Goal: Navigation & Orientation: Understand site structure

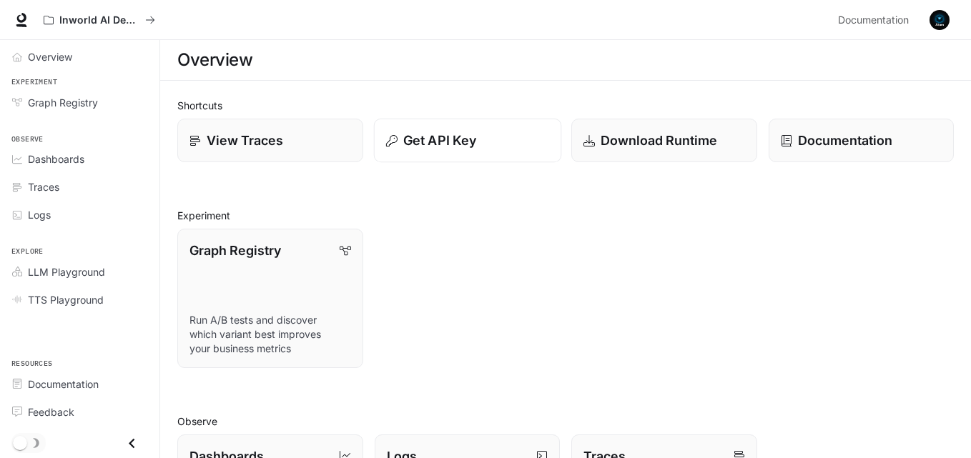
click at [443, 139] on p "Get API Key" at bounding box center [439, 140] width 73 height 19
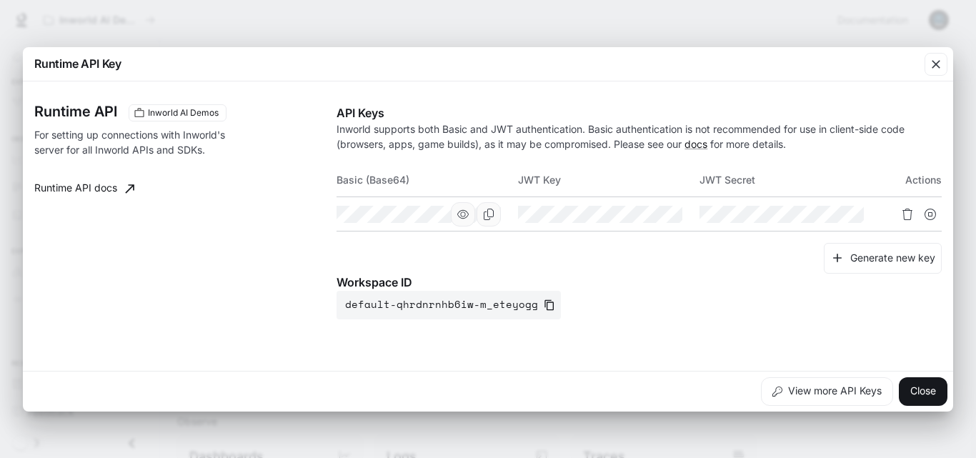
click at [466, 213] on icon "button" at bounding box center [462, 214] width 11 height 11
click at [643, 215] on icon "button" at bounding box center [644, 214] width 11 height 11
click at [822, 216] on icon "button" at bounding box center [826, 213] width 11 height 9
click at [478, 21] on div "Runtime API Key Runtime API Inworld AI Demos For setting up connections with In…" at bounding box center [488, 229] width 976 height 458
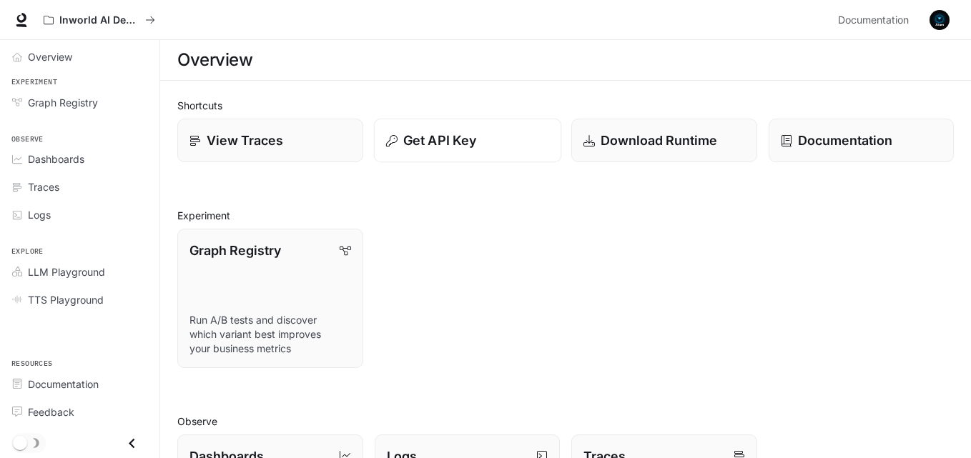
click at [425, 147] on p "Get API Key" at bounding box center [439, 140] width 73 height 19
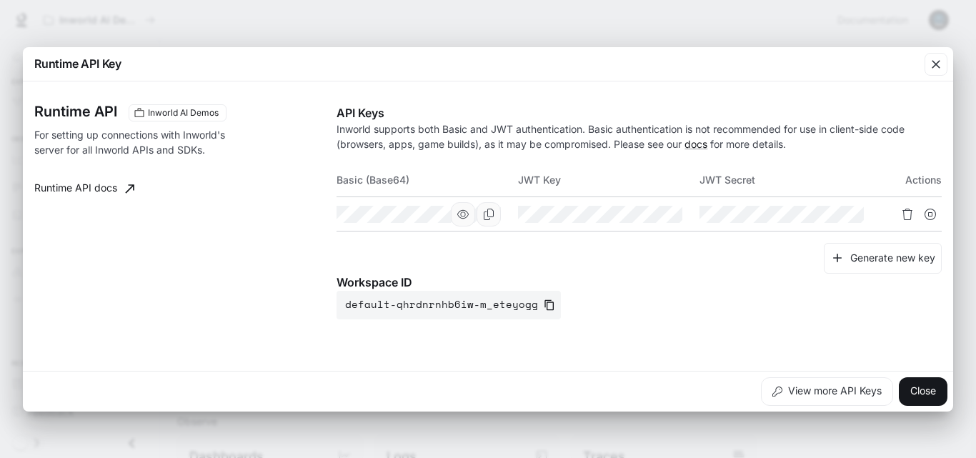
click at [460, 219] on icon "button" at bounding box center [462, 214] width 11 height 11
click at [832, 212] on icon "button" at bounding box center [826, 214] width 11 height 11
click at [936, 61] on icon "button" at bounding box center [936, 64] width 14 height 14
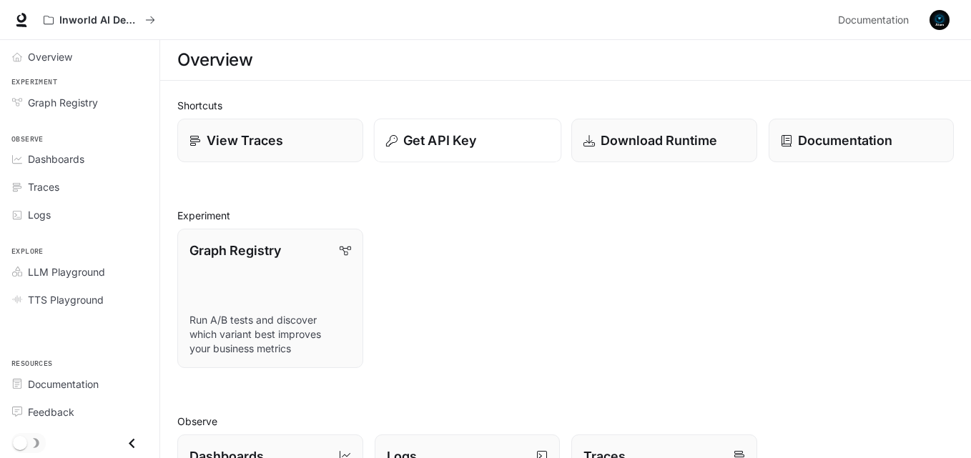
click at [402, 137] on div "Get API Key" at bounding box center [466, 140] width 163 height 19
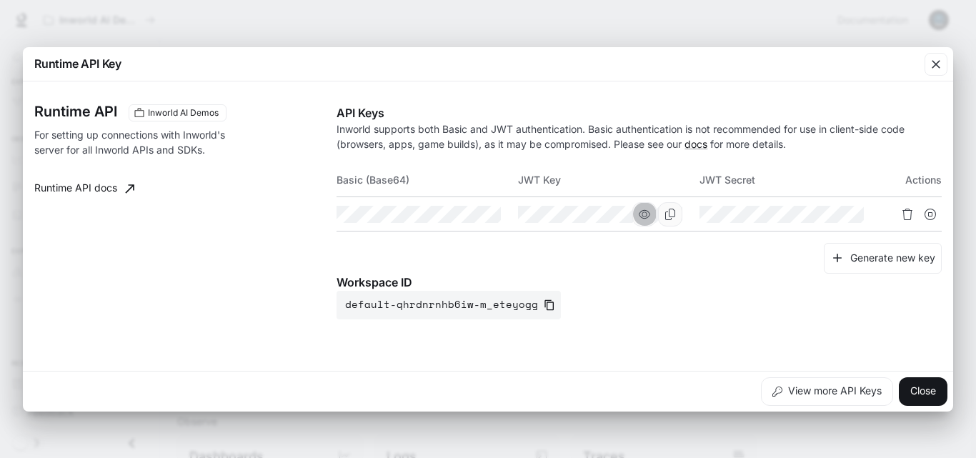
click at [639, 217] on icon "button" at bounding box center [644, 214] width 11 height 11
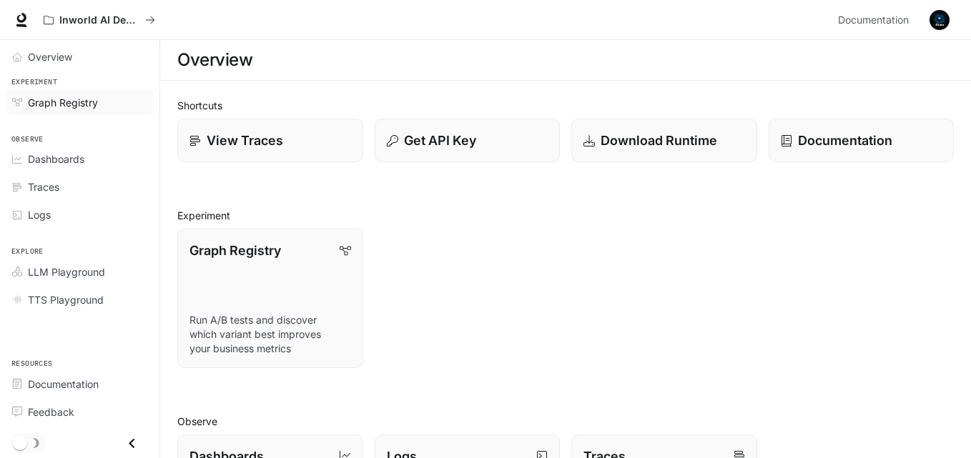
click at [67, 103] on span "Graph Registry" at bounding box center [63, 102] width 70 height 15
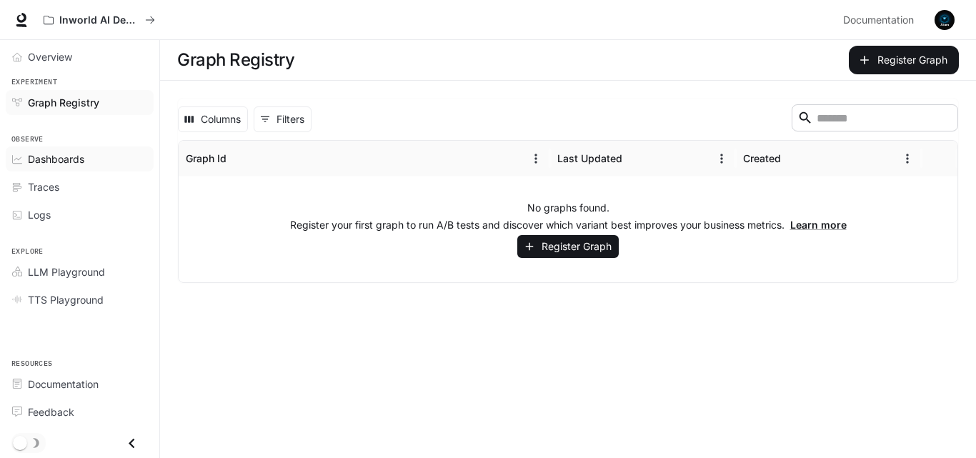
click at [46, 157] on span "Dashboards" at bounding box center [56, 159] width 56 height 15
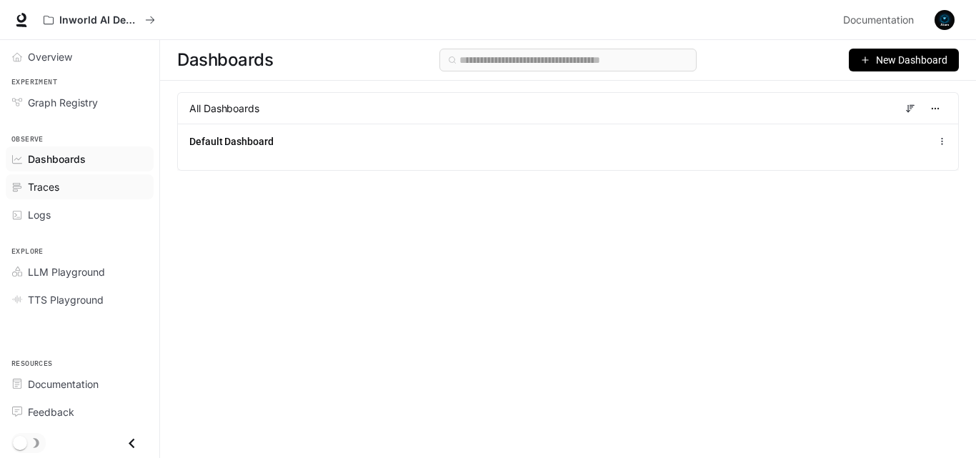
click at [60, 183] on div "Traces" at bounding box center [87, 186] width 119 height 15
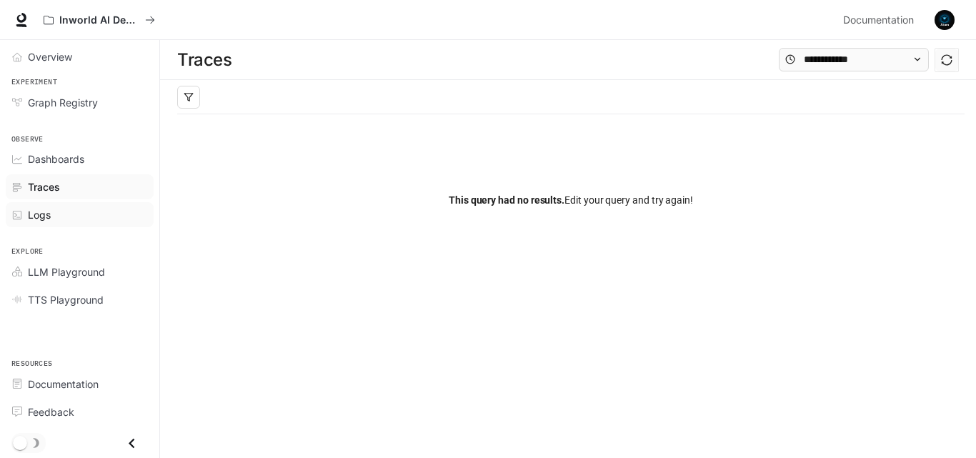
click at [47, 213] on span "Logs" at bounding box center [39, 214] width 23 height 15
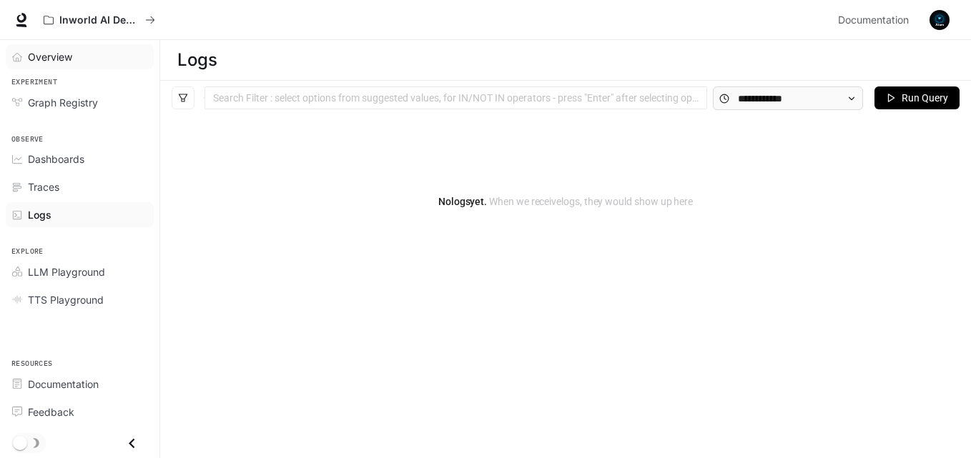
click at [51, 52] on span "Overview" at bounding box center [50, 56] width 44 height 15
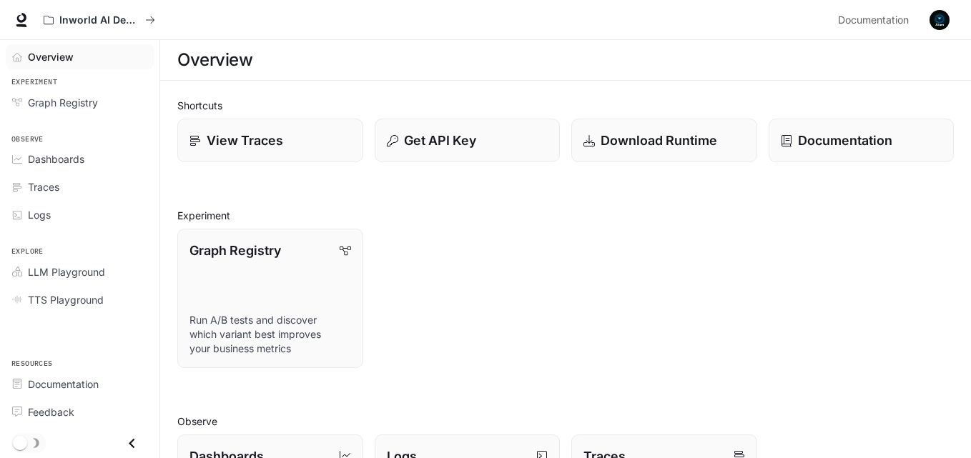
click at [937, 16] on img "button" at bounding box center [939, 20] width 20 height 20
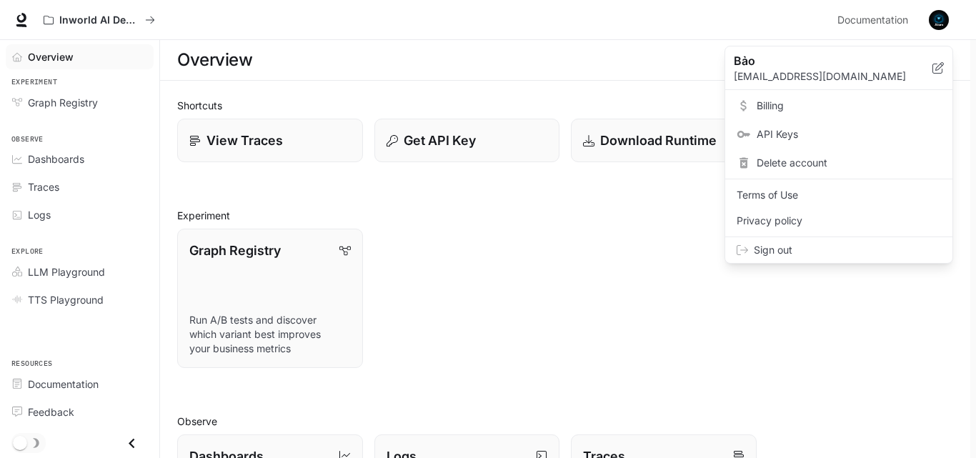
click at [551, 330] on div at bounding box center [488, 229] width 976 height 458
